Goal: Task Accomplishment & Management: Use online tool/utility

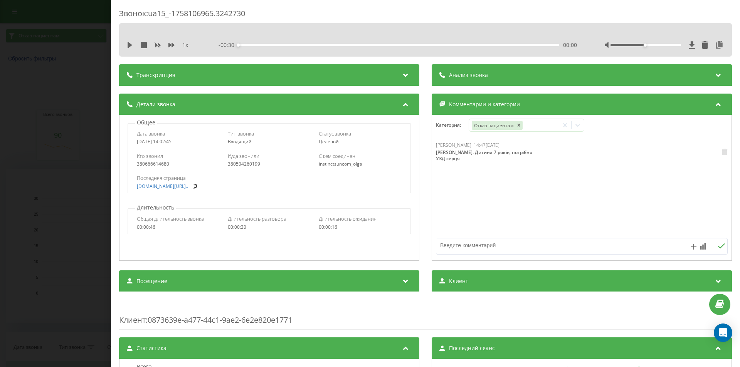
click at [76, 40] on div "Звонок : ua15_-1758106965.3242730 1 x - 00:30 00:00 00:00 Транскрипция Для анал…" at bounding box center [370, 183] width 740 height 367
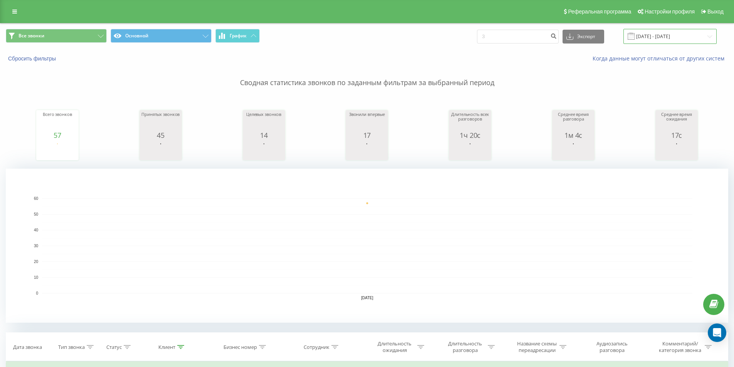
click at [665, 40] on input "[DATE] - [DATE]" at bounding box center [669, 36] width 93 height 15
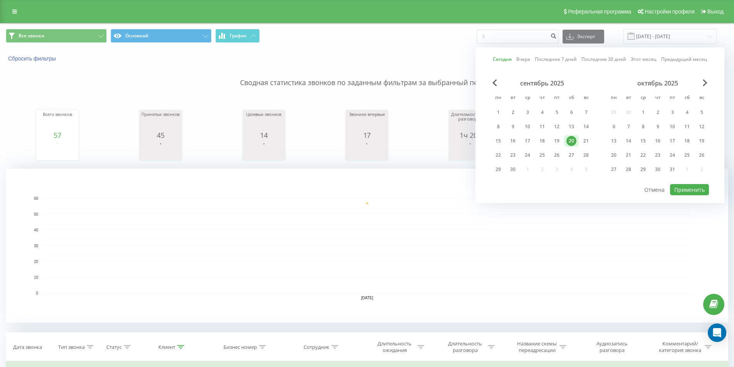
click at [512, 59] on link "Сегодня" at bounding box center [502, 58] width 19 height 7
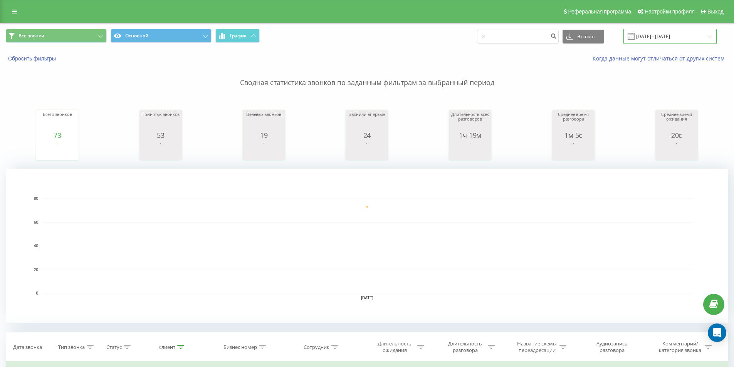
click at [662, 31] on input "[DATE] - [DATE]" at bounding box center [669, 36] width 93 height 15
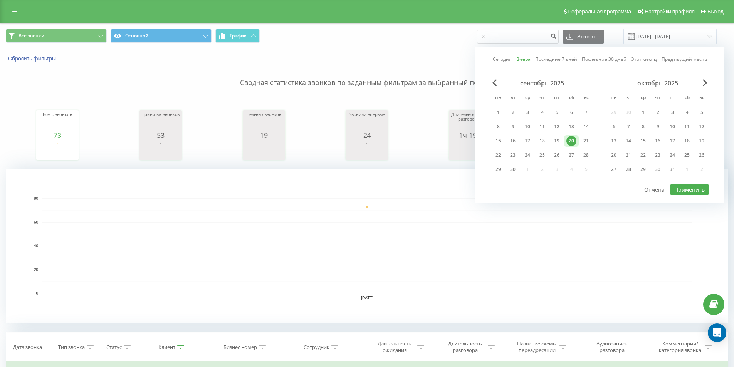
click at [505, 59] on link "Сегодня" at bounding box center [502, 58] width 19 height 7
click at [698, 186] on button "Применить" at bounding box center [689, 189] width 39 height 11
type input "[DATE] - [DATE]"
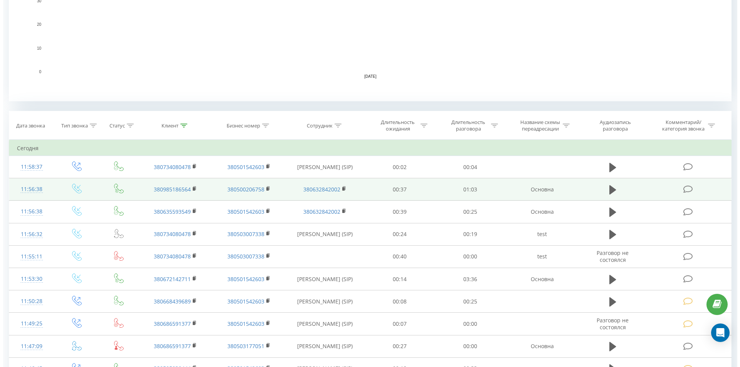
scroll to position [231, 0]
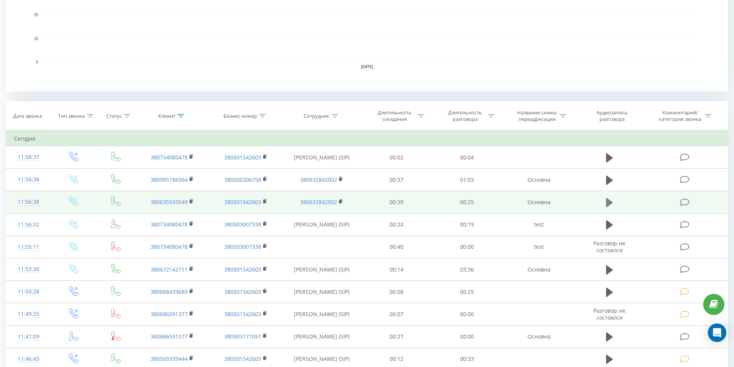
click at [608, 204] on icon at bounding box center [609, 202] width 7 height 9
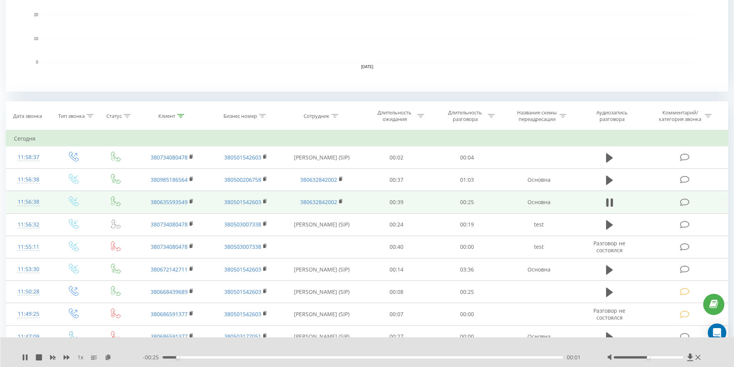
click at [220, 359] on div "- 00:25 00:01 00:01" at bounding box center [365, 358] width 445 height 8
click at [227, 357] on div "00:04" at bounding box center [363, 357] width 401 height 2
click at [250, 355] on div "- 00:21 00:04 00:04" at bounding box center [365, 358] width 445 height 8
click at [255, 355] on div "- 00:21 00:04 00:04" at bounding box center [365, 358] width 445 height 8
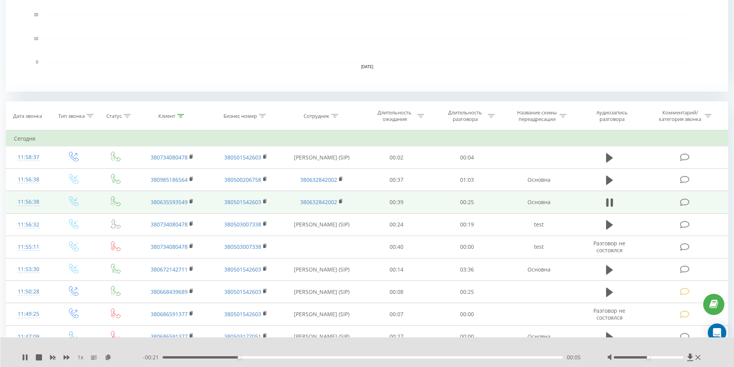
click at [259, 356] on div "- 00:21 00:05 00:05" at bounding box center [365, 358] width 445 height 8
click at [275, 357] on div "00:05" at bounding box center [363, 357] width 401 height 2
click at [603, 207] on td at bounding box center [610, 202] width 68 height 22
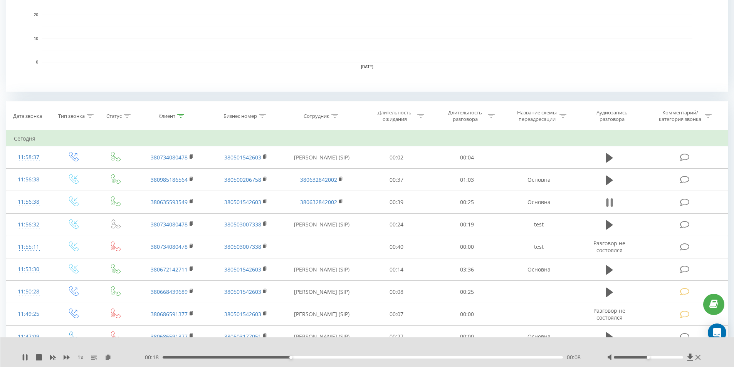
click at [608, 205] on icon at bounding box center [607, 202] width 2 height 8
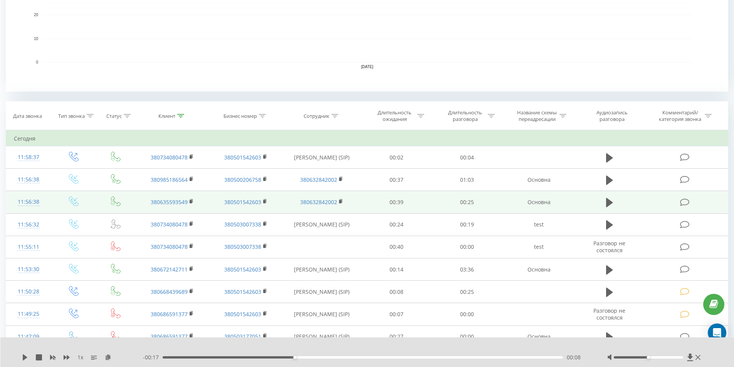
click at [31, 201] on div "11:56:38" at bounding box center [29, 202] width 30 height 15
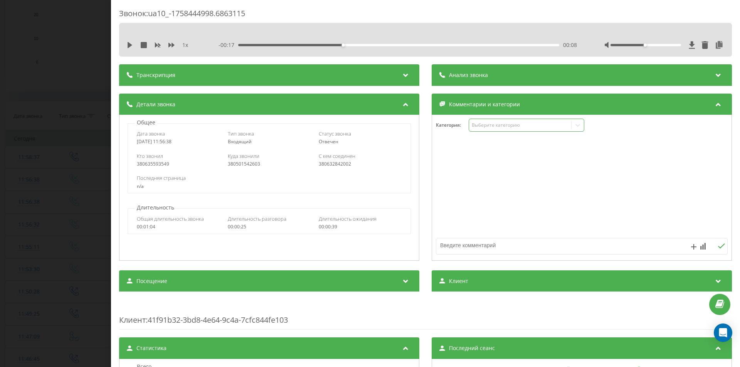
click at [478, 131] on div "Выберите категорию" at bounding box center [526, 125] width 116 height 13
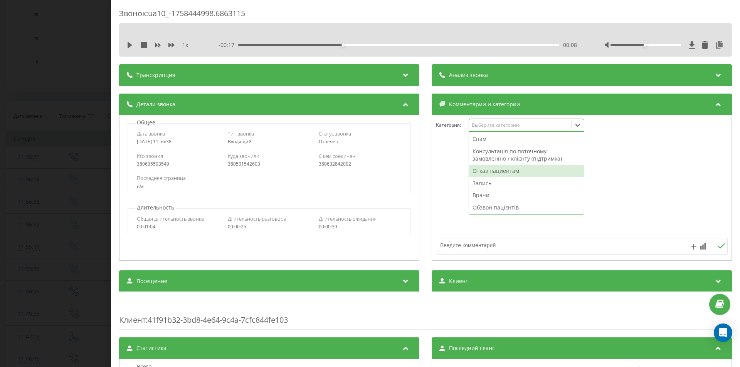
click at [483, 176] on div "Отказ пациентам" at bounding box center [526, 171] width 115 height 12
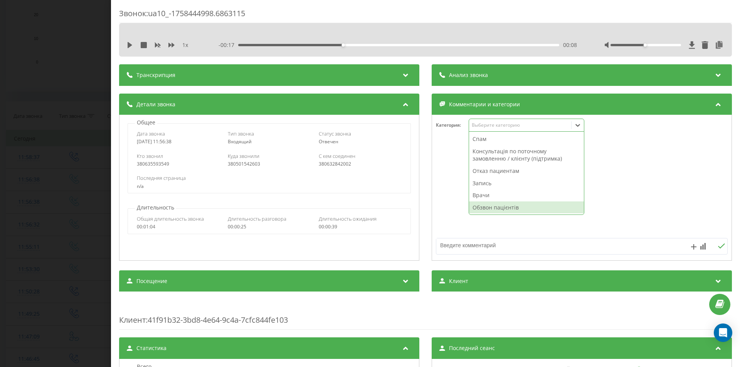
click at [458, 247] on textarea at bounding box center [552, 245] width 233 height 14
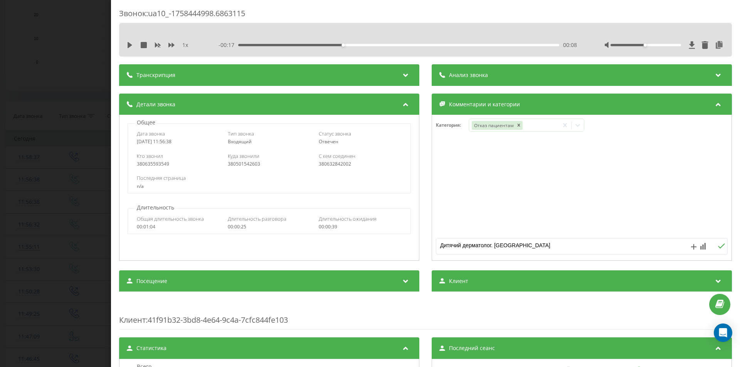
type textarea "Дитячий дерматолог. [GEOGRAPHIC_DATA]"
